Goal: Register for event/course

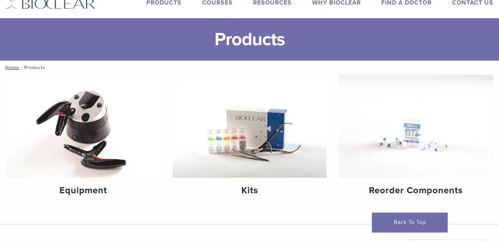
scroll to position [11, 0]
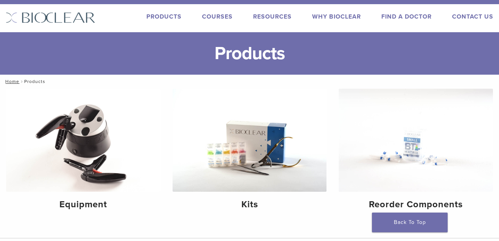
click at [216, 16] on link "Courses" at bounding box center [217, 17] width 31 height 8
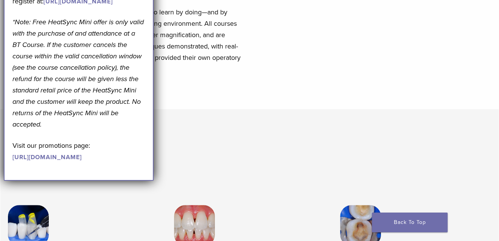
scroll to position [344, 0]
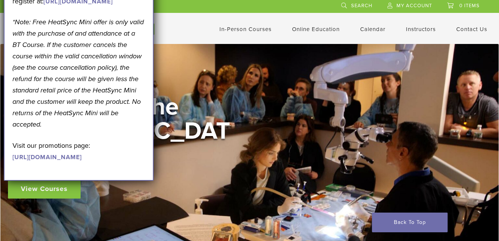
scroll to position [0, 0]
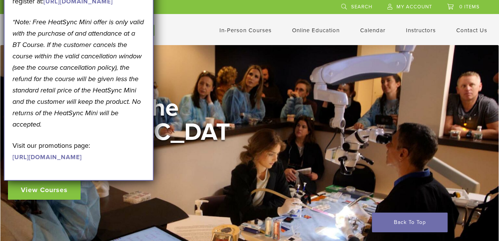
click at [185, 31] on div "In-Person Courses Online Education Interactive Self Guided Calendar Instructors…" at bounding box center [324, 30] width 350 height 14
